Goal: Task Accomplishment & Management: Use online tool/utility

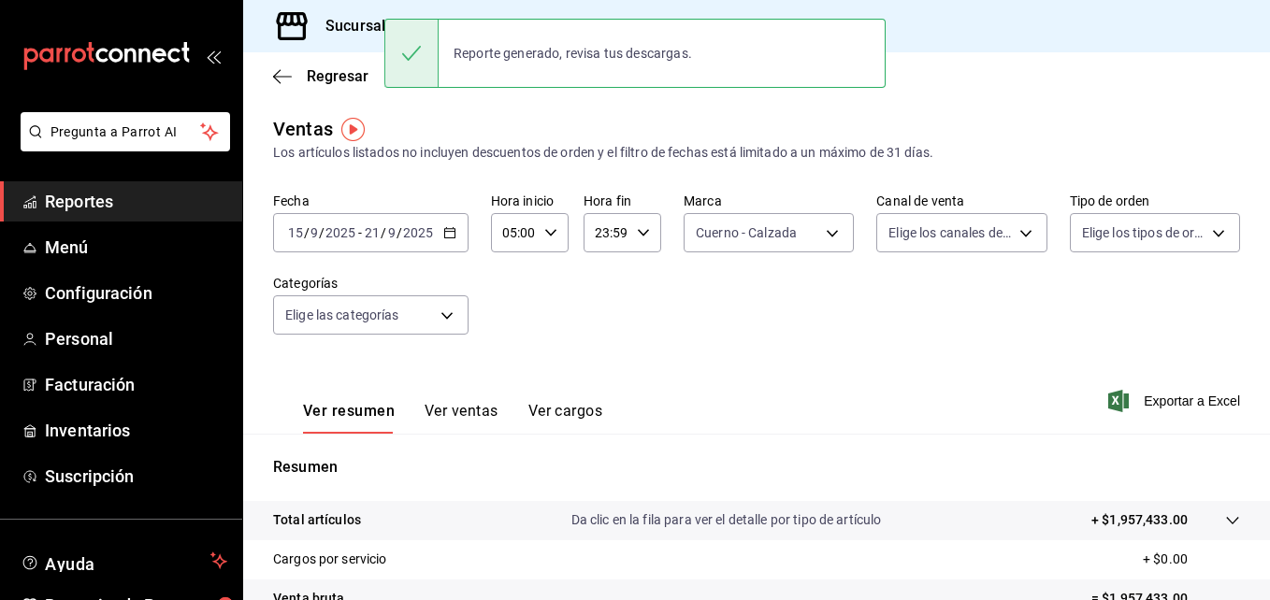
click at [366, 43] on div "Sucursal: Cuerno (Calzada)" at bounding box center [404, 26] width 292 height 52
click at [946, 21] on div at bounding box center [635, 300] width 1270 height 600
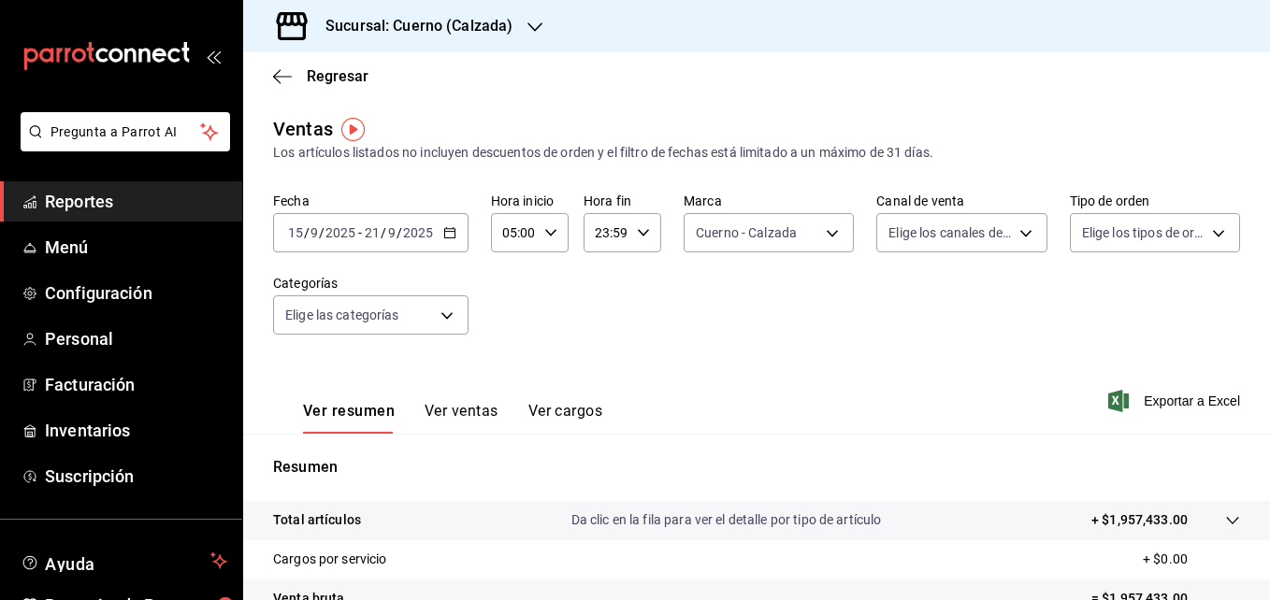
click at [102, 190] on span "Reportes" at bounding box center [136, 201] width 182 height 25
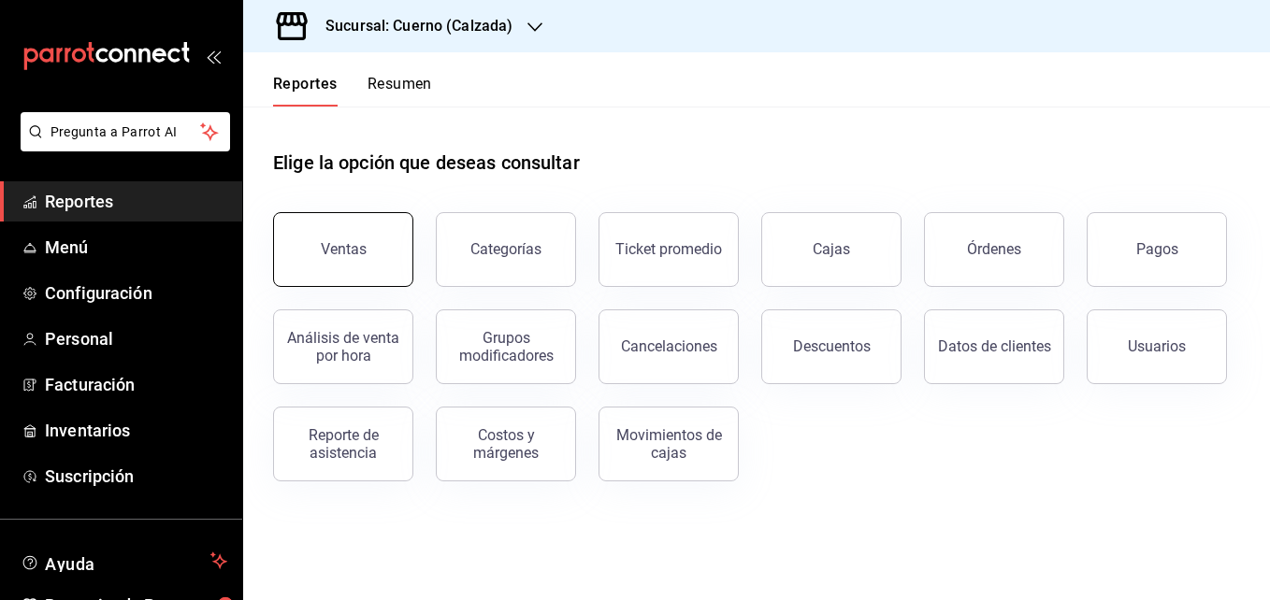
click at [374, 224] on button "Ventas" at bounding box center [343, 249] width 140 height 75
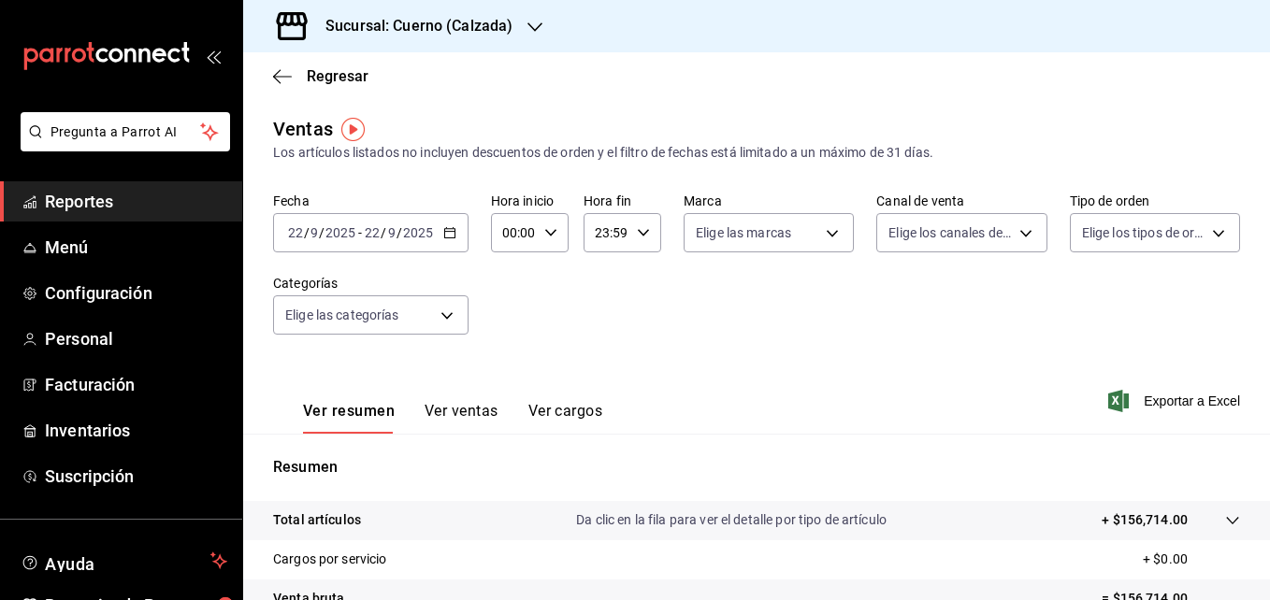
click at [451, 231] on icon "button" at bounding box center [449, 232] width 13 height 13
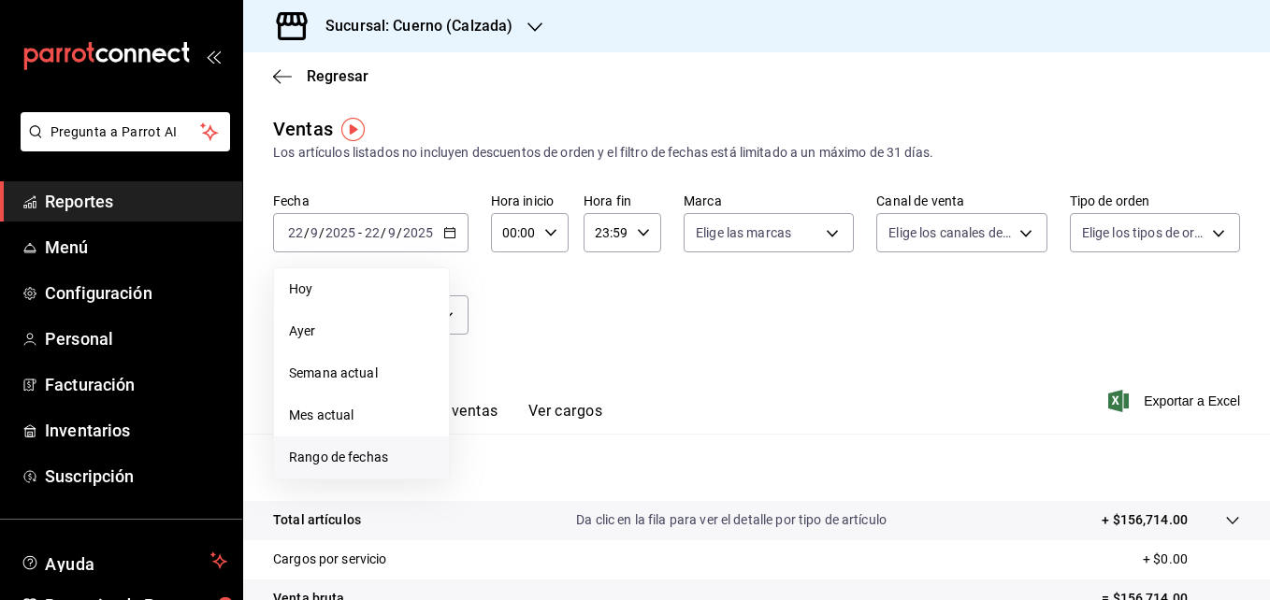
click at [350, 457] on span "Rango de fechas" at bounding box center [361, 458] width 145 height 20
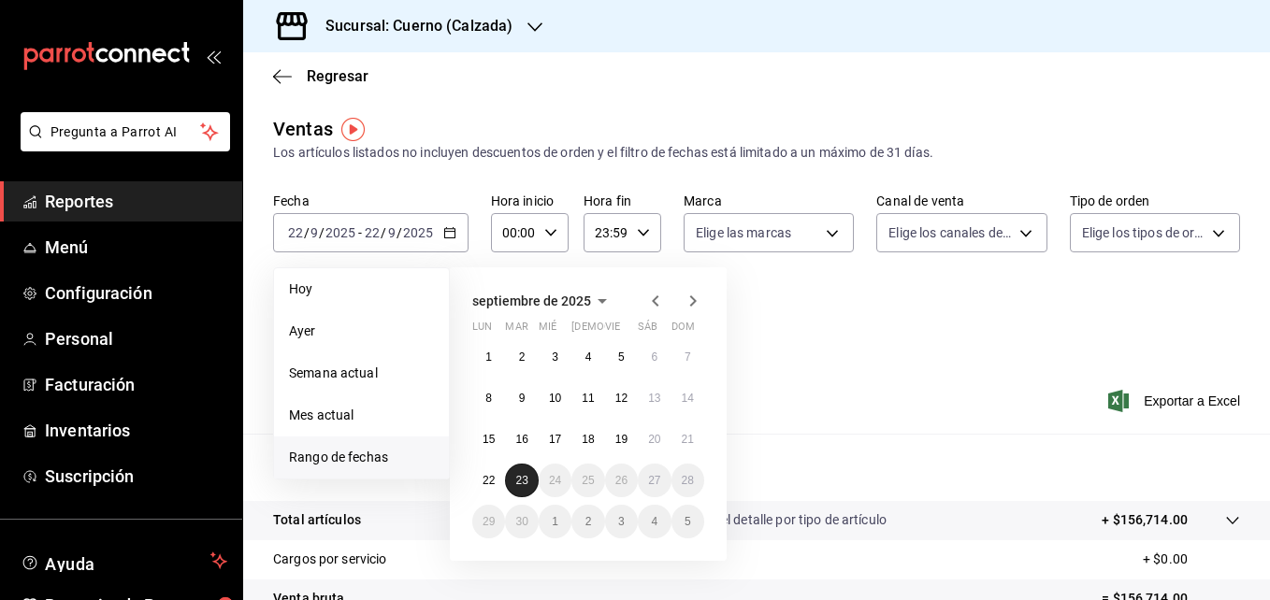
click at [521, 474] on abbr "23" at bounding box center [521, 480] width 12 height 13
click at [487, 481] on abbr "22" at bounding box center [489, 480] width 12 height 13
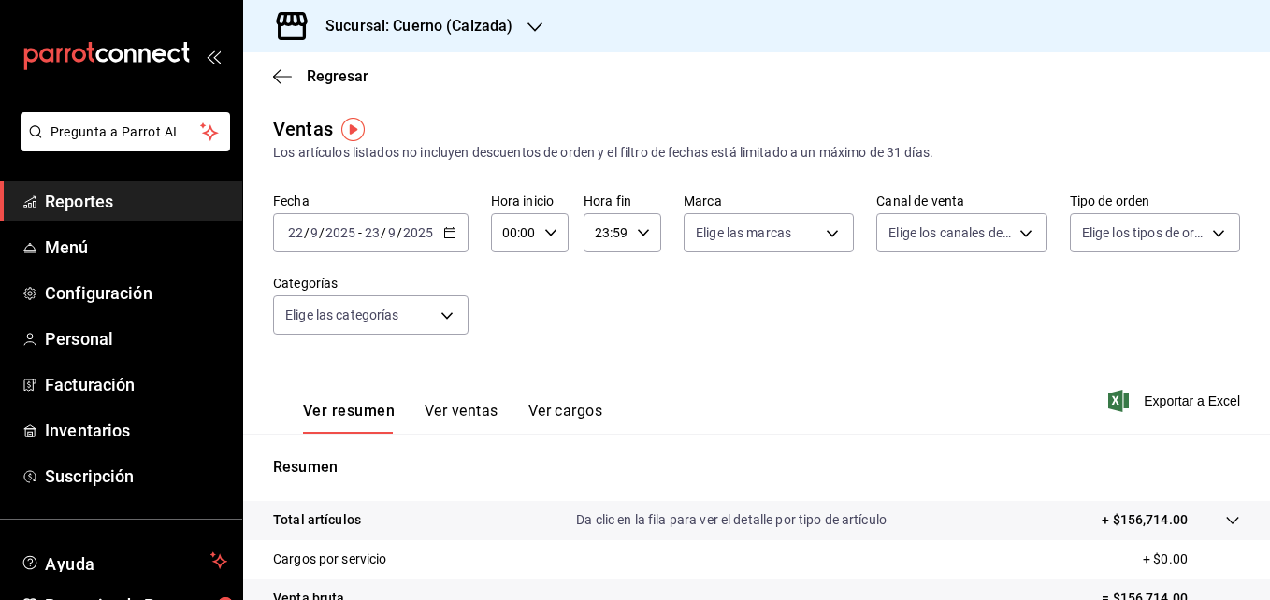
click at [547, 242] on div "00:00 Hora inicio" at bounding box center [530, 232] width 78 height 39
click at [507, 292] on button "00" at bounding box center [509, 280] width 31 height 37
click at [507, 292] on button "05" at bounding box center [509, 280] width 31 height 37
type input "05:00"
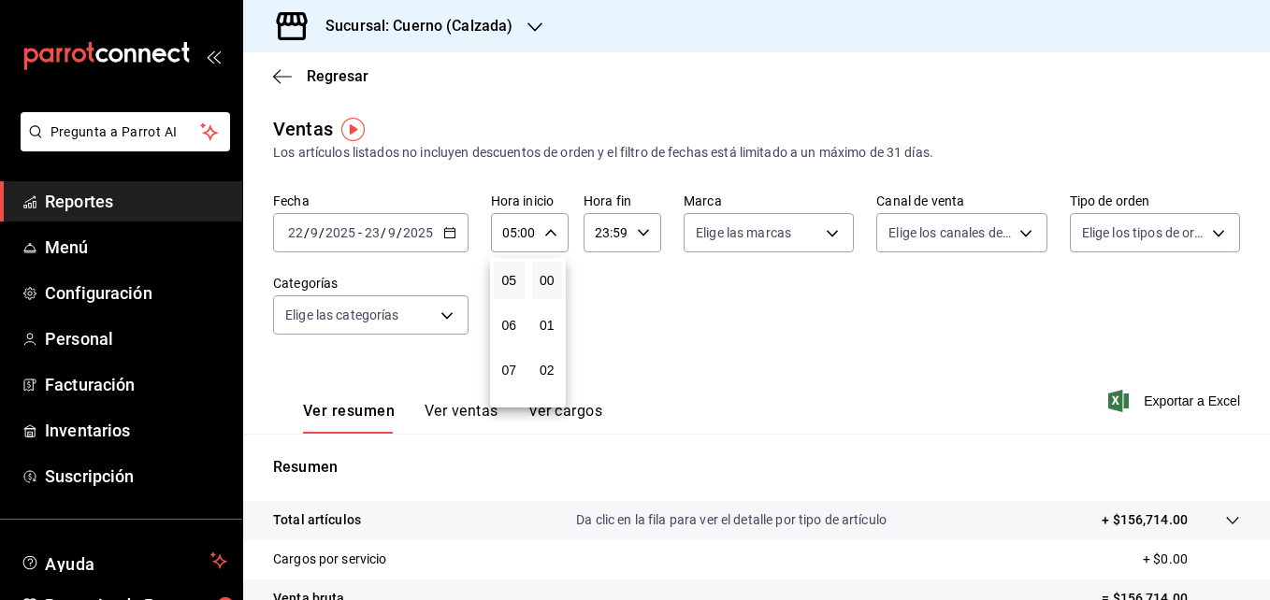
click at [616, 180] on div at bounding box center [635, 300] width 1270 height 600
click at [816, 225] on body "Pregunta a Parrot AI Reportes Menú Configuración Personal Facturación Inventari…" at bounding box center [635, 300] width 1270 height 600
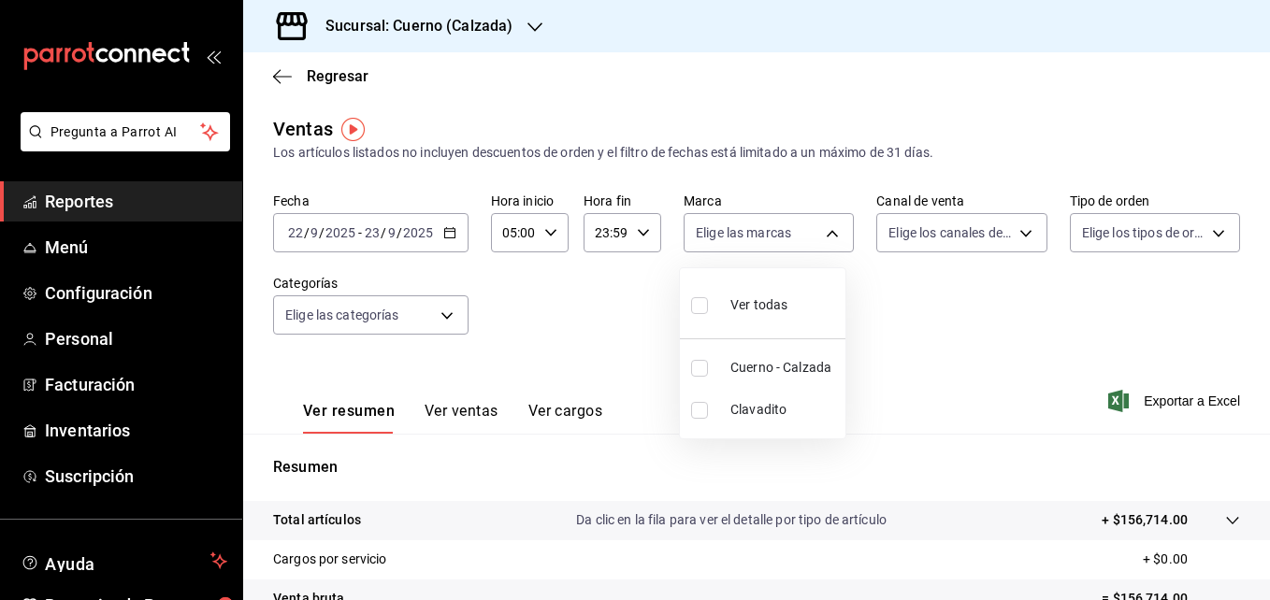
click at [712, 369] on label at bounding box center [703, 368] width 24 height 17
click at [708, 369] on input "checkbox" at bounding box center [699, 368] width 17 height 17
checkbox input "false"
click at [1008, 359] on div at bounding box center [635, 300] width 1270 height 600
click at [1190, 404] on span "Exportar a Excel" at bounding box center [1176, 401] width 128 height 22
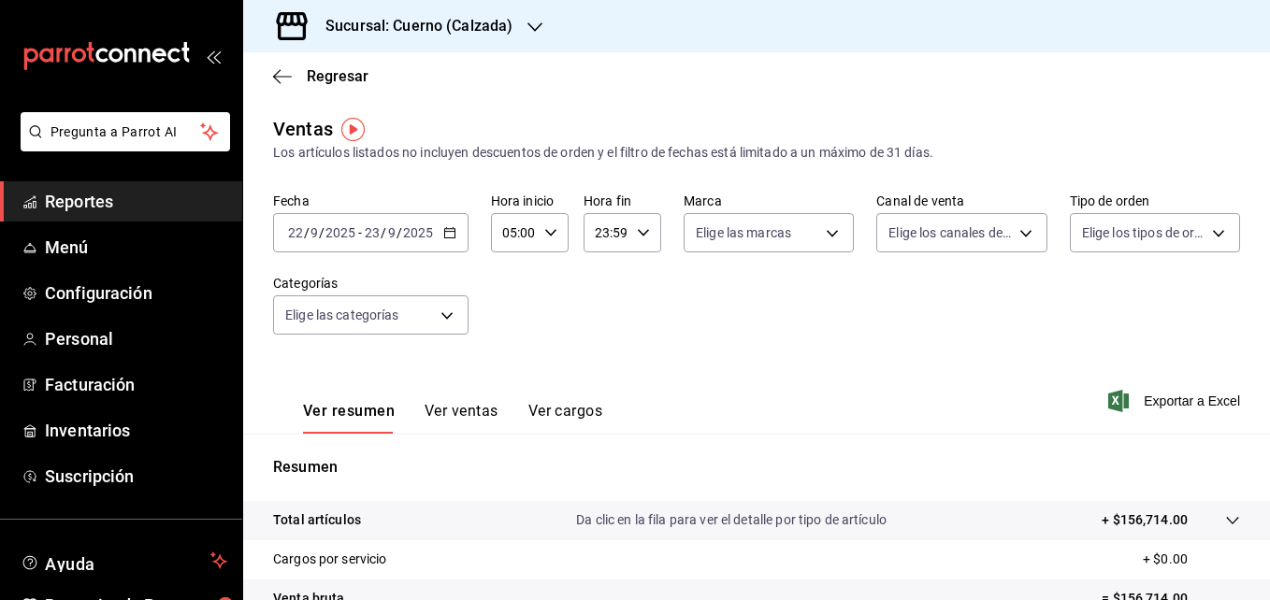
click at [277, 86] on div "Regresar" at bounding box center [756, 76] width 1027 height 48
click at [277, 80] on icon "button" at bounding box center [282, 76] width 19 height 17
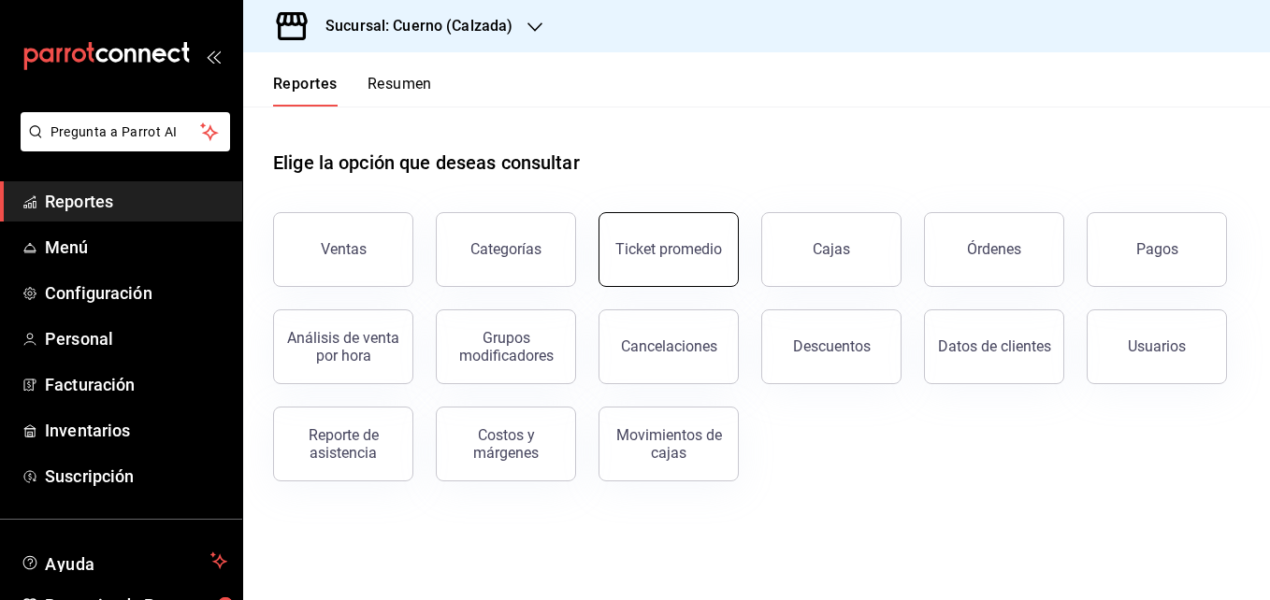
click at [667, 225] on button "Ticket promedio" at bounding box center [669, 249] width 140 height 75
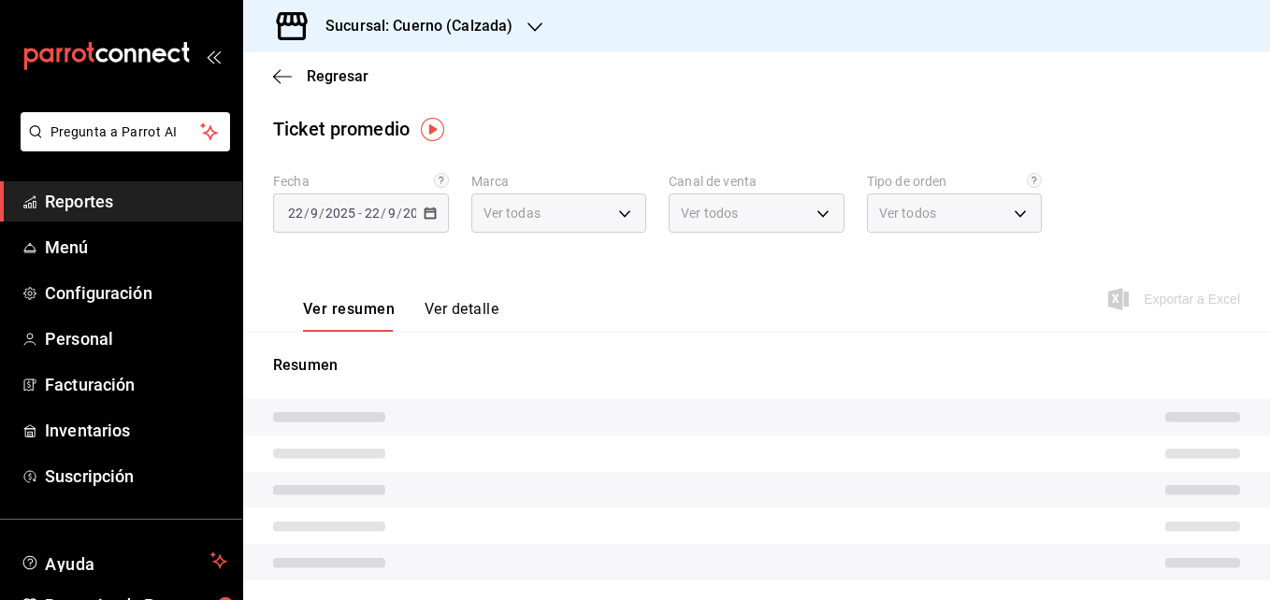
type input "b7ae777b-2dfc-42e0-9650-6cefdf37a424,c000f1c0-fb9f-4016-8e6a-f0d1e83e893d"
type input "PARROT,UBER_EATS,RAPPI,DIDI_FOOD,ONLINE"
type input "45550569-3ed2-40ec-865f-a78a43aad0fb,ed9744db-0daf-4564-a5b3-b3442505d928,23f9e…"
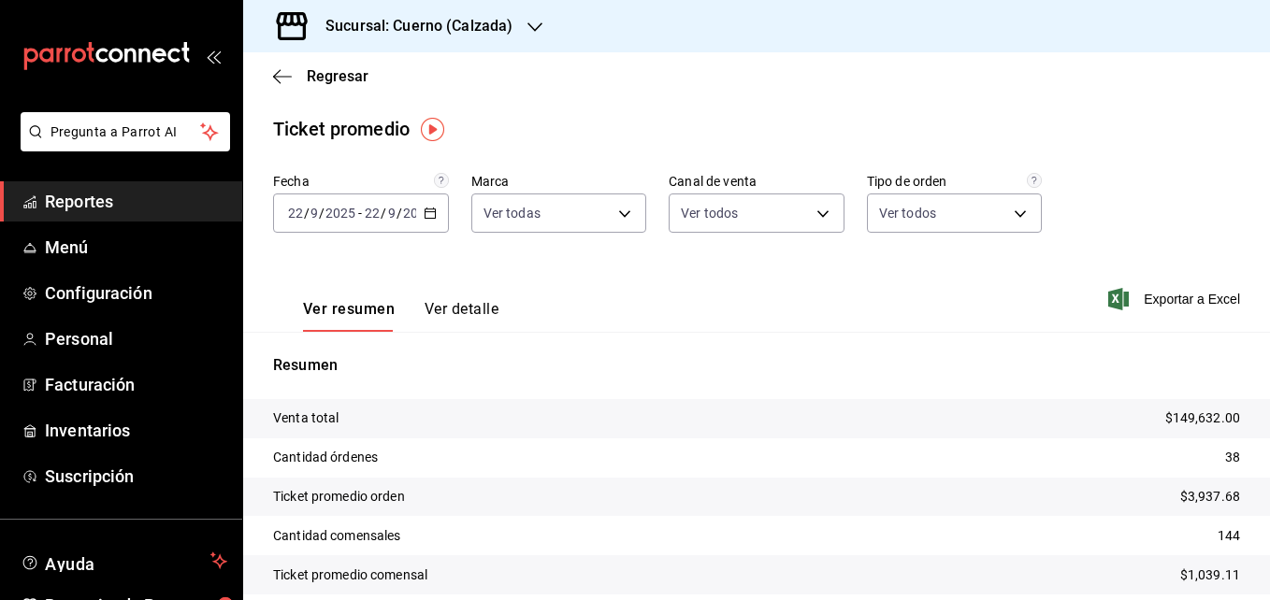
click at [438, 220] on div "[DATE] [DATE] - [DATE] [DATE]" at bounding box center [361, 213] width 176 height 39
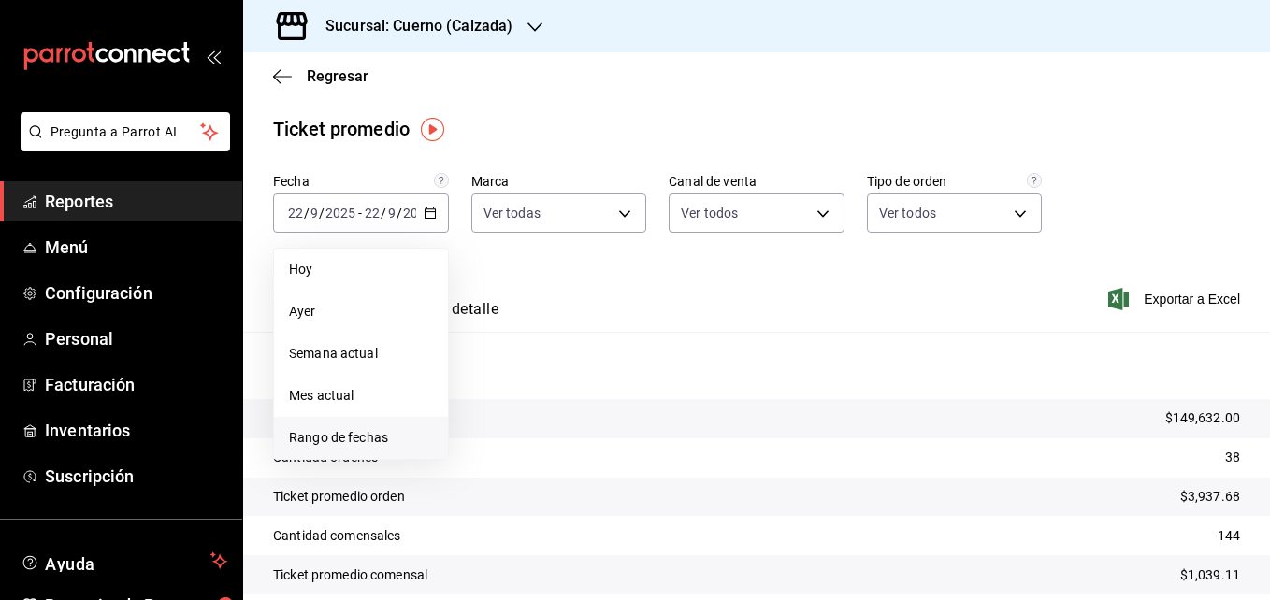
click at [344, 421] on li "Rango de fechas" at bounding box center [361, 438] width 174 height 42
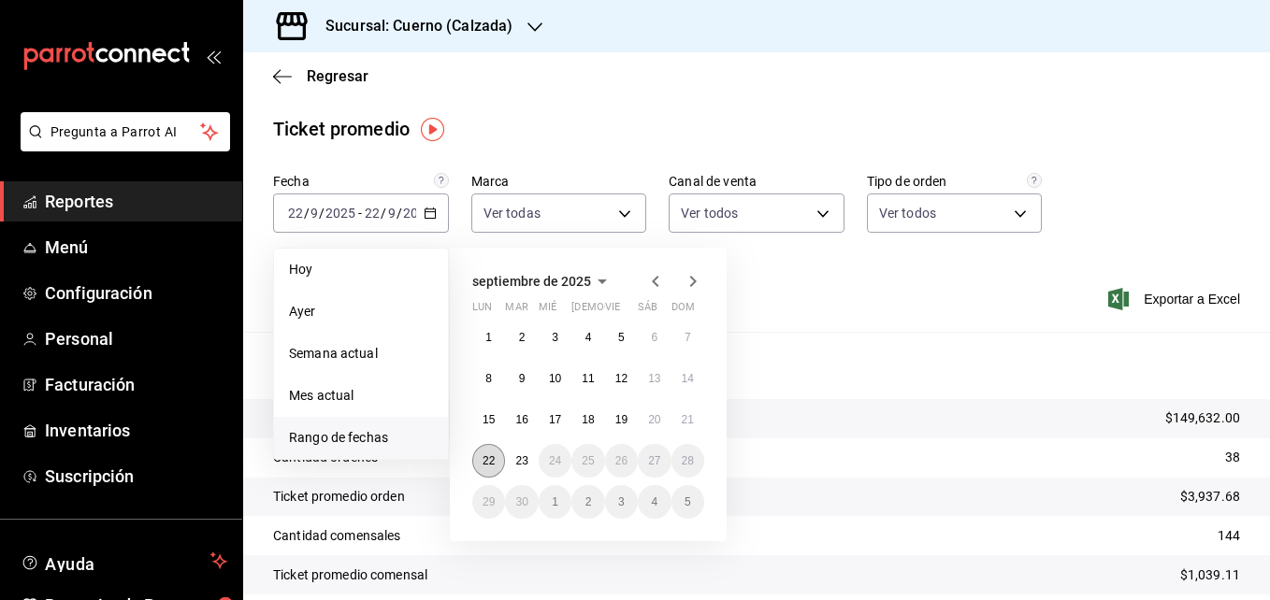
click at [477, 469] on button "22" at bounding box center [488, 461] width 33 height 34
click at [509, 467] on button "23" at bounding box center [521, 461] width 33 height 34
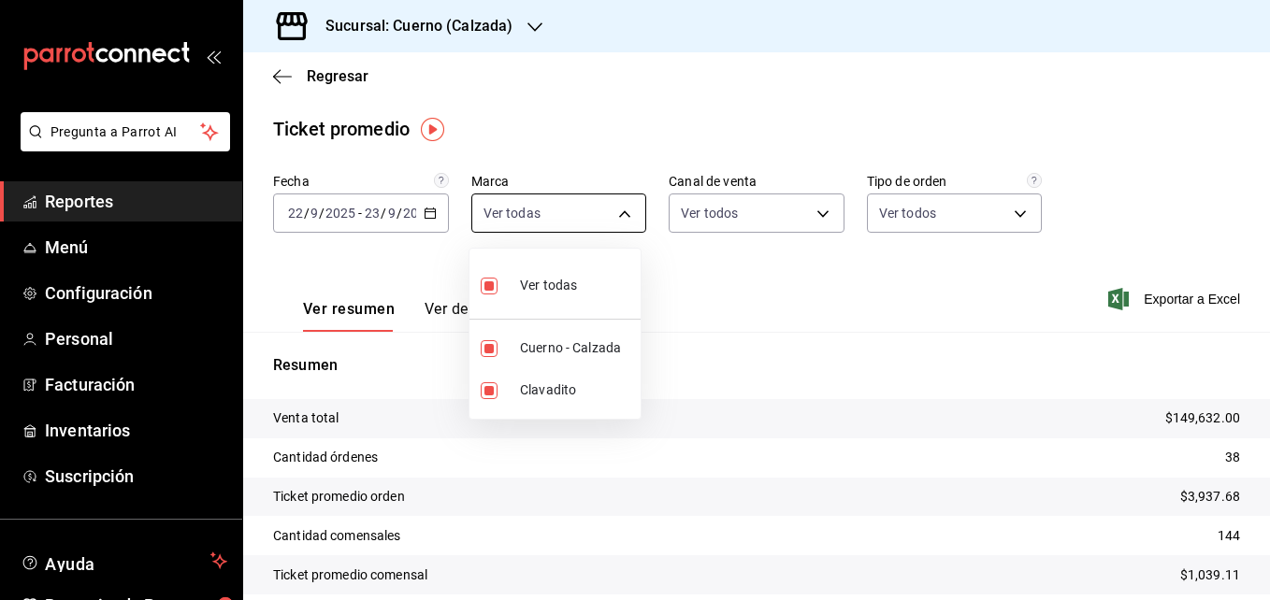
click at [580, 220] on body "Pregunta a Parrot AI Reportes Menú Configuración Personal Facturación Inventari…" at bounding box center [635, 300] width 1270 height 600
click at [534, 392] on span "Clavadito" at bounding box center [576, 391] width 113 height 20
type input "b7ae777b-2dfc-42e0-9650-6cefdf37a424"
checkbox input "false"
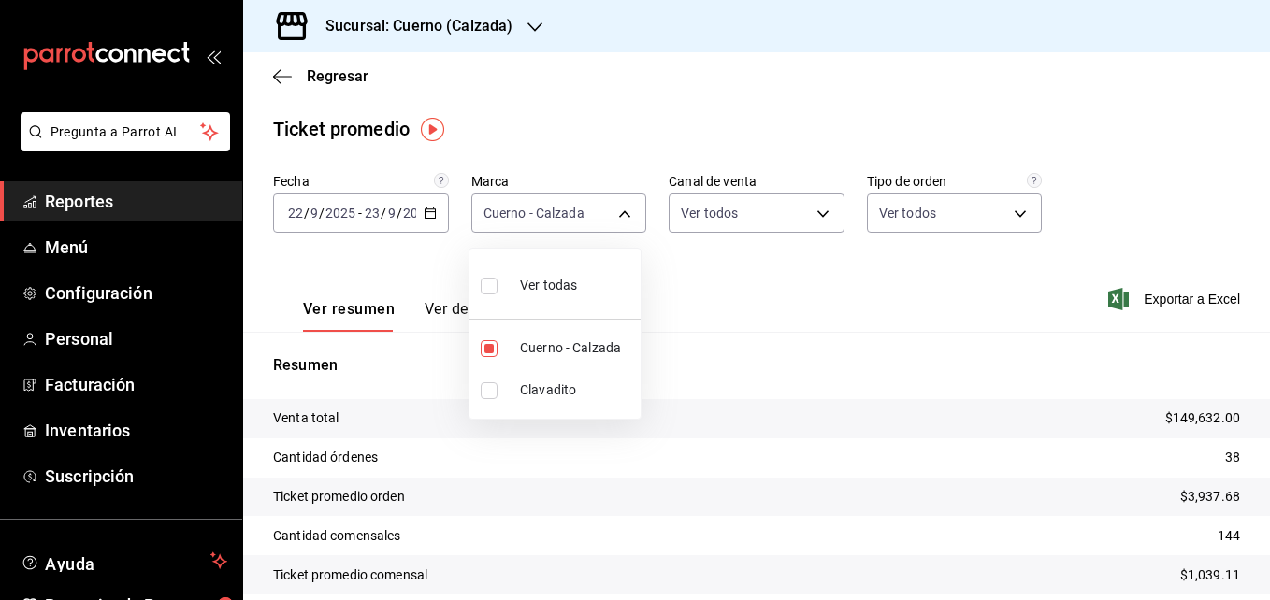
click at [736, 319] on div at bounding box center [635, 300] width 1270 height 600
drag, startPoint x: 1256, startPoint y: 412, endPoint x: 1273, endPoint y: 486, distance: 75.8
click at [1269, 486] on html "Pregunta a Parrot AI Reportes Menú Configuración Personal Facturación Inventari…" at bounding box center [635, 300] width 1270 height 600
drag, startPoint x: 1264, startPoint y: 486, endPoint x: 1263, endPoint y: 507, distance: 20.7
click at [1263, 507] on div at bounding box center [635, 300] width 1270 height 600
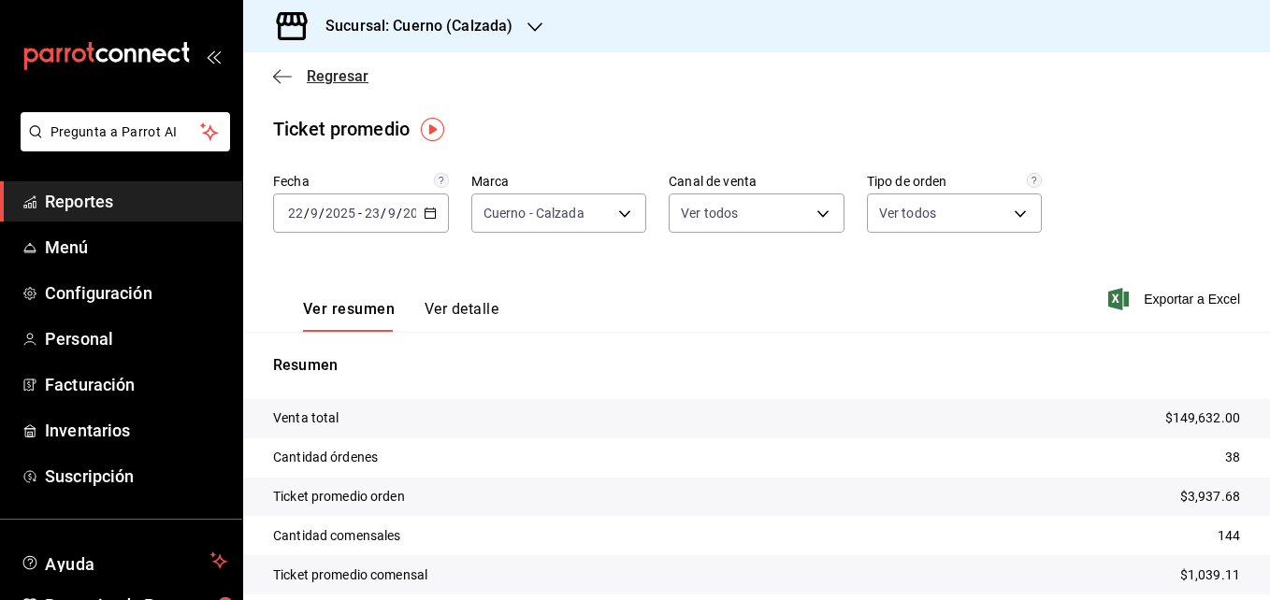
click at [278, 77] on icon "button" at bounding box center [282, 76] width 19 height 1
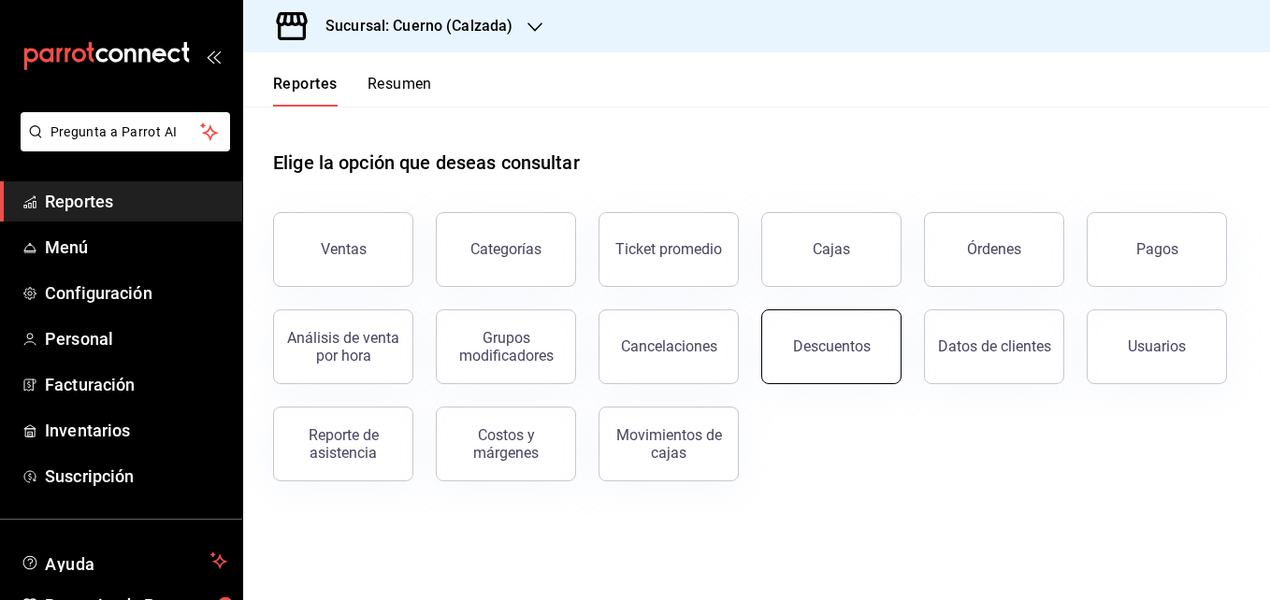
click at [827, 330] on button "Descuentos" at bounding box center [831, 347] width 140 height 75
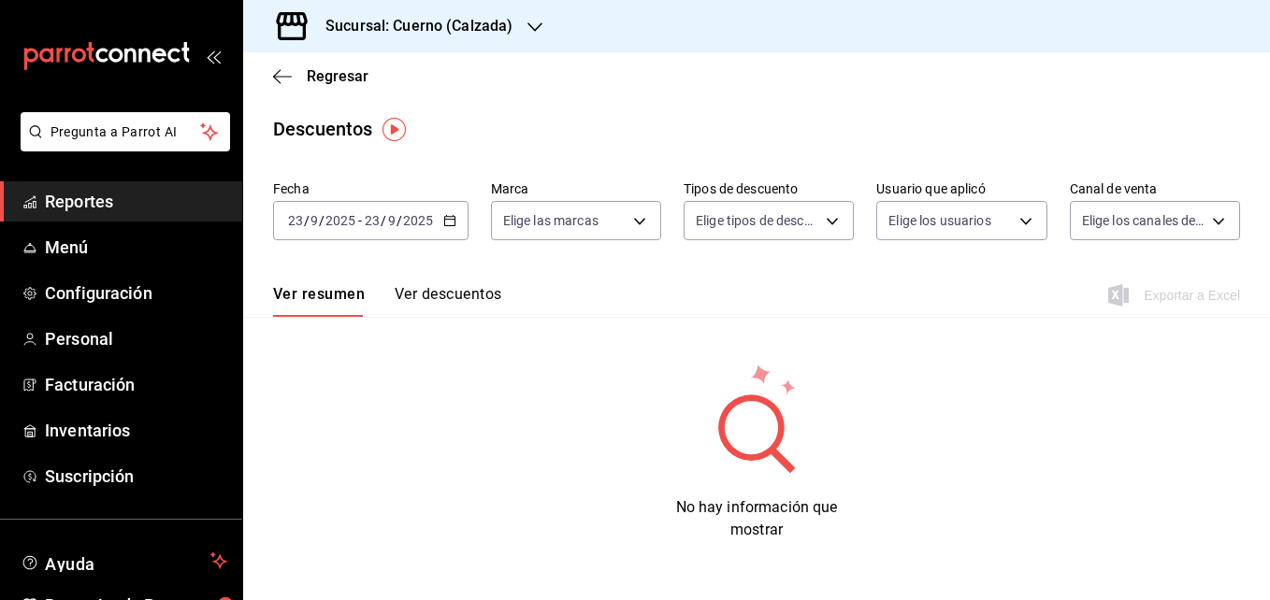
click at [449, 214] on icon "button" at bounding box center [449, 220] width 13 height 13
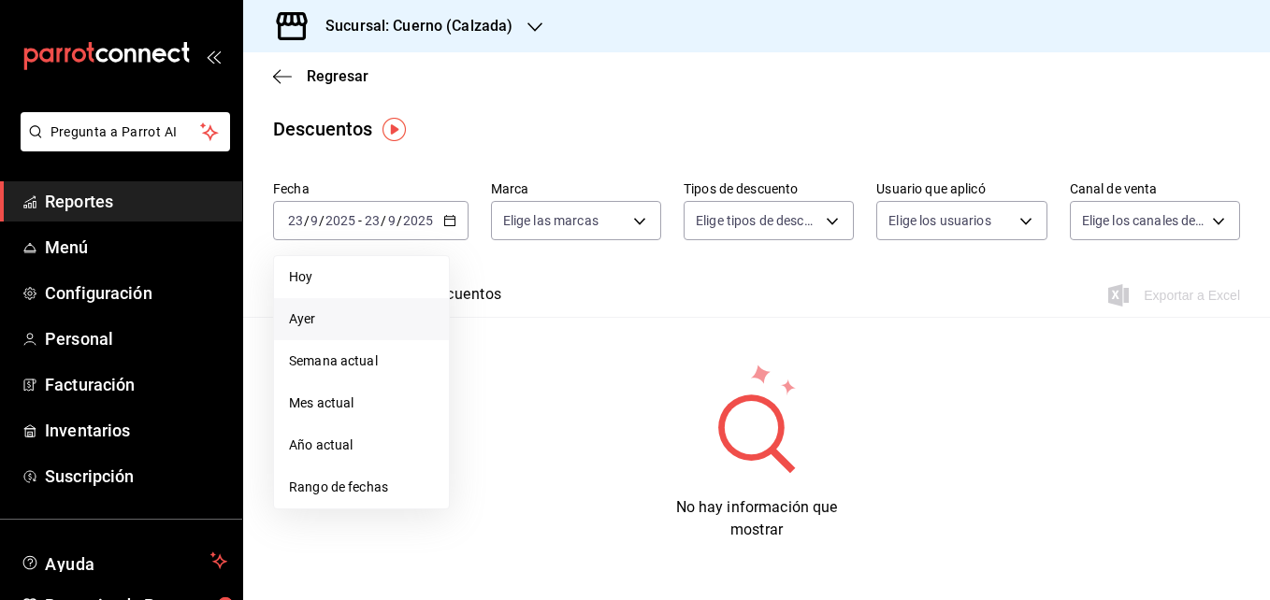
click at [325, 330] on li "Ayer" at bounding box center [361, 319] width 175 height 42
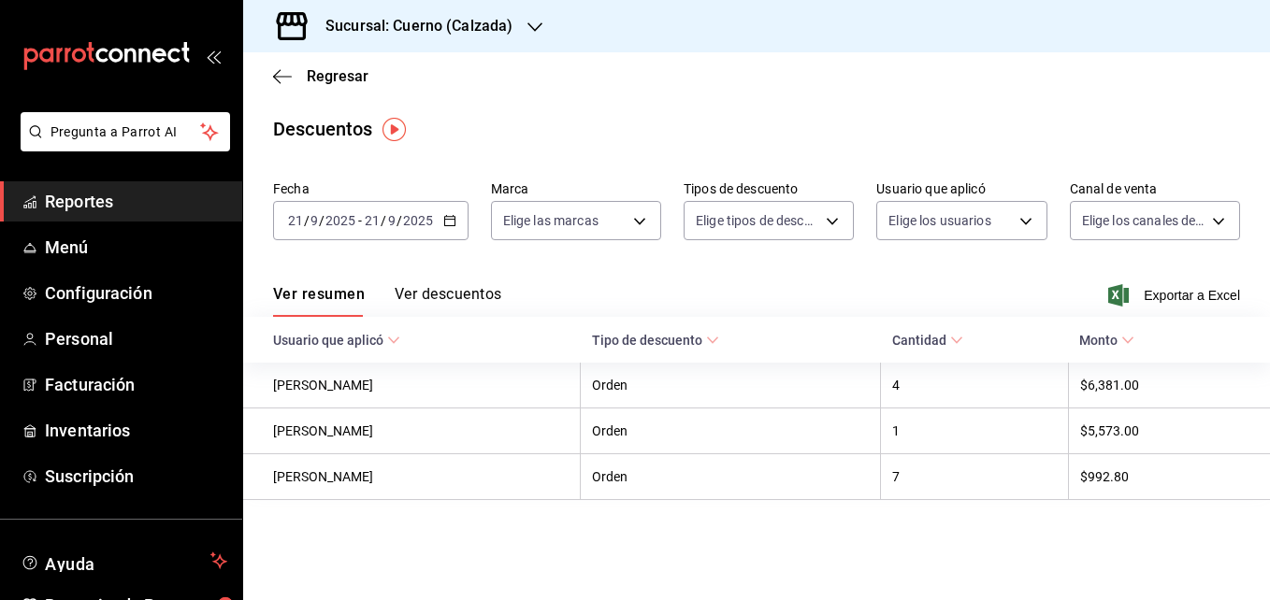
click at [451, 230] on div "[DATE] [DATE] - [DATE] [DATE]" at bounding box center [370, 220] width 195 height 39
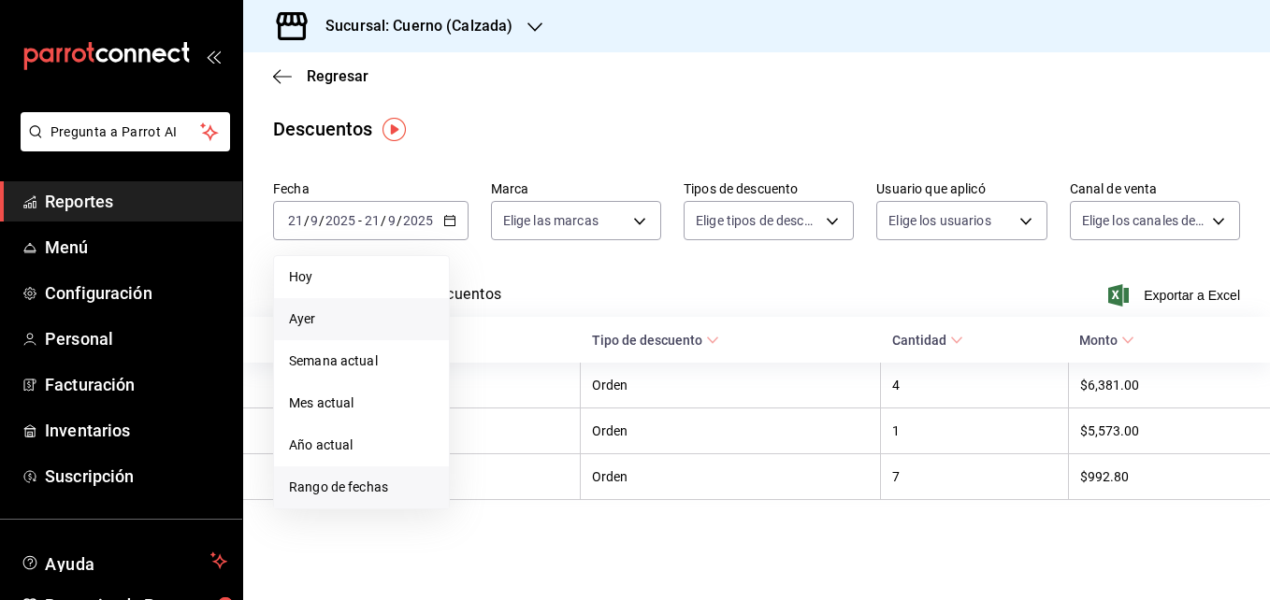
click at [346, 475] on li "Rango de fechas" at bounding box center [361, 488] width 175 height 42
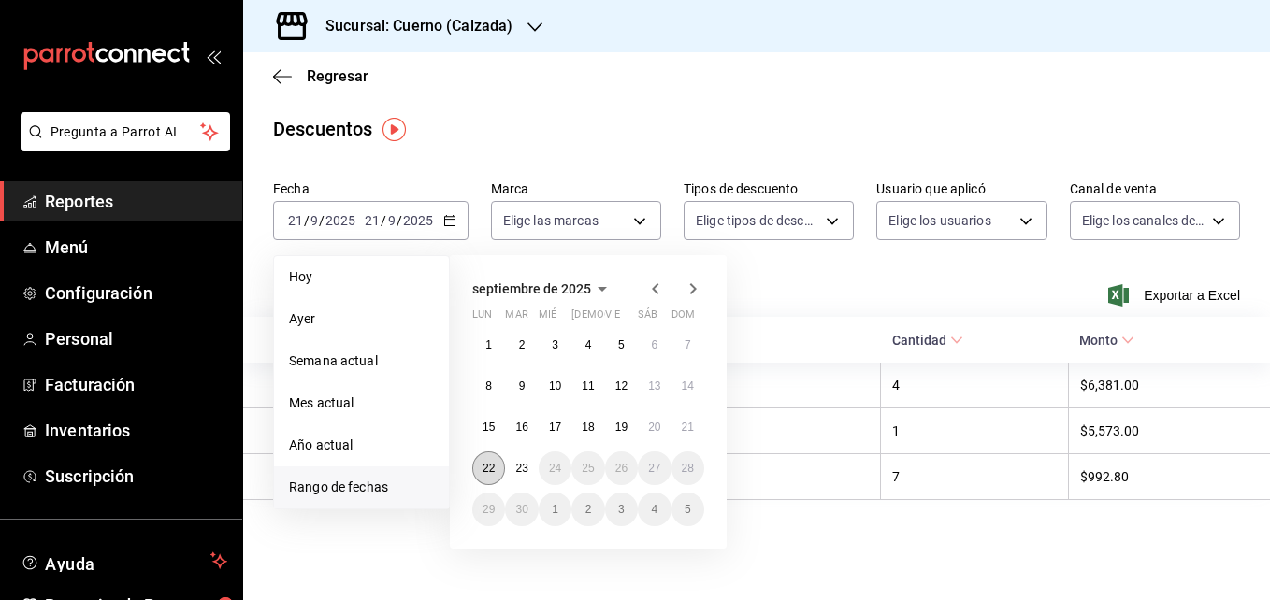
click at [493, 468] on abbr "22" at bounding box center [489, 468] width 12 height 13
click at [506, 469] on button "23" at bounding box center [521, 469] width 33 height 34
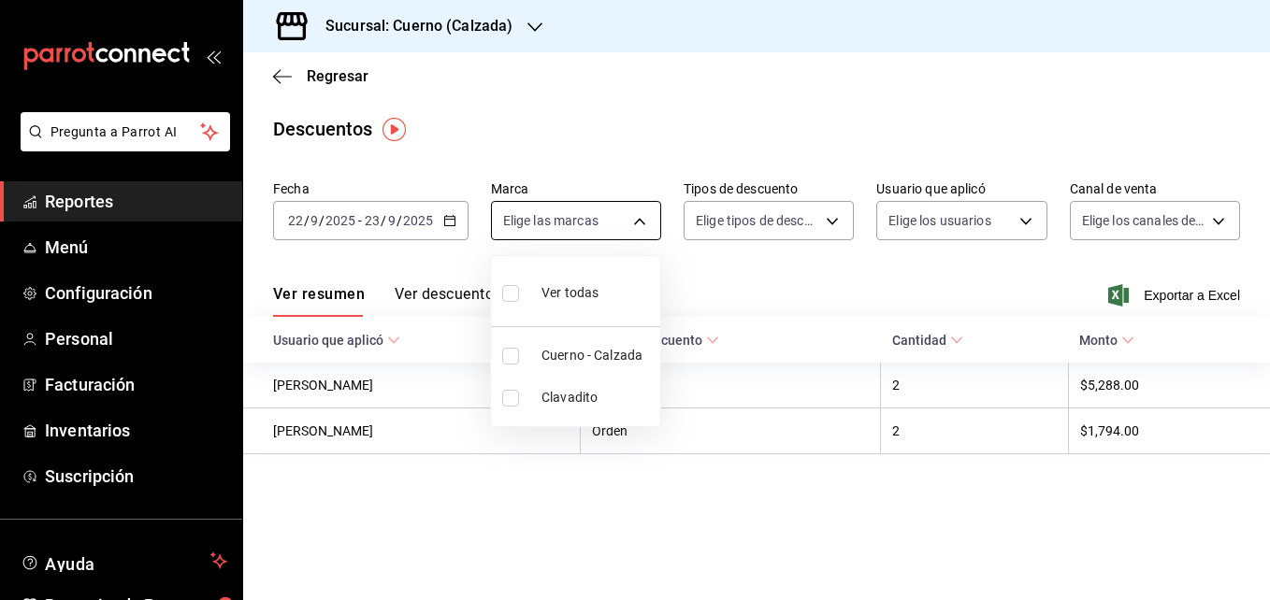
click at [608, 231] on body "Pregunta a Parrot AI Reportes Menú Configuración Personal Facturación Inventari…" at bounding box center [635, 300] width 1270 height 600
click at [552, 352] on span "Cuerno - Calzada" at bounding box center [596, 356] width 111 height 20
type input "b7ae777b-2dfc-42e0-9650-6cefdf37a424"
checkbox input "true"
click at [715, 291] on div at bounding box center [635, 300] width 1270 height 600
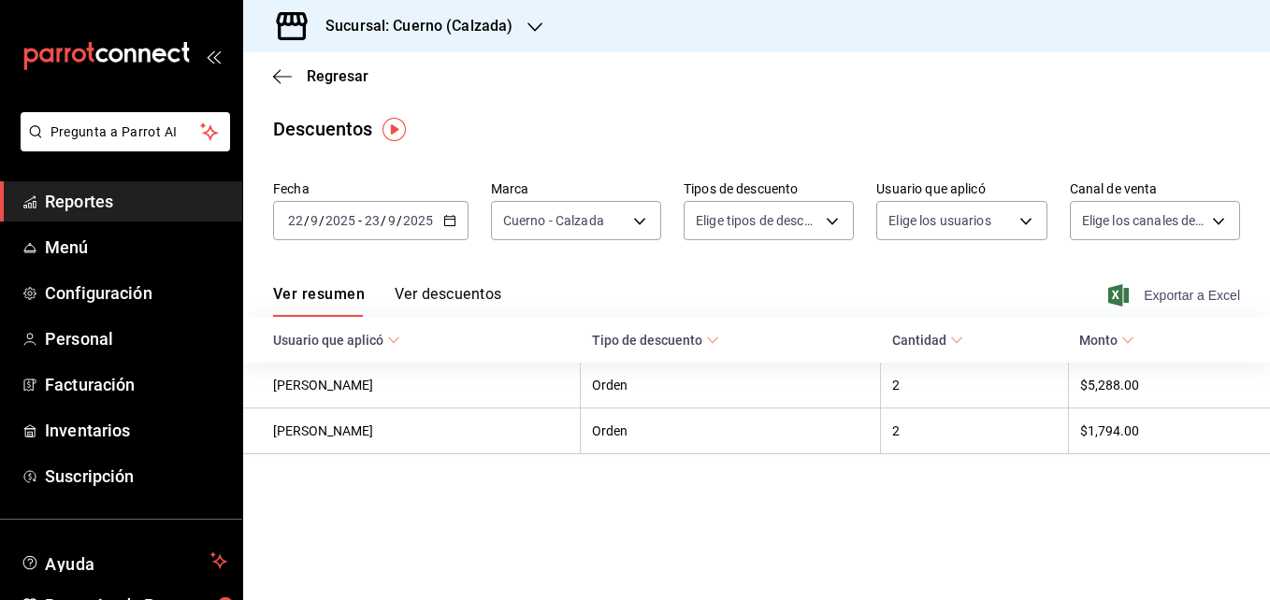
click at [1132, 291] on span "Exportar a Excel" at bounding box center [1176, 295] width 128 height 22
